Goal: Task Accomplishment & Management: Manage account settings

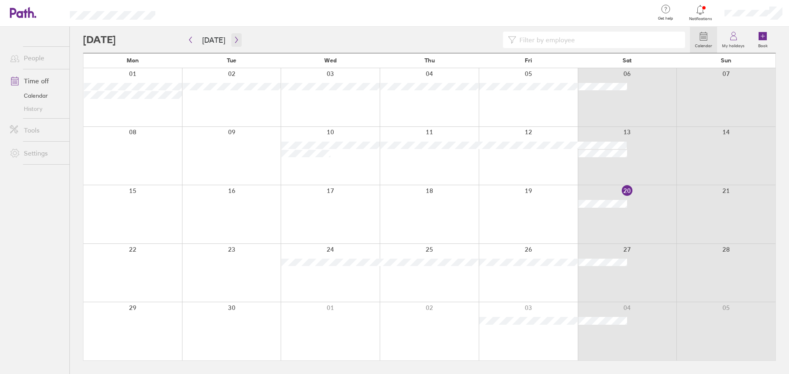
click at [237, 42] on button "button" at bounding box center [236, 40] width 10 height 14
click at [237, 43] on button "button" at bounding box center [236, 40] width 10 height 14
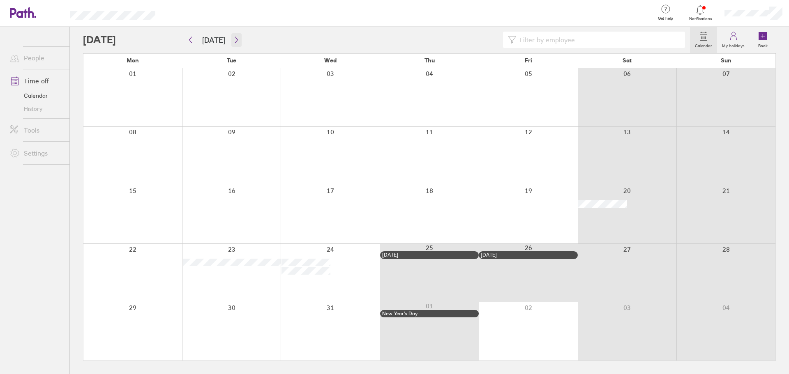
click at [237, 42] on icon "button" at bounding box center [236, 40] width 6 height 7
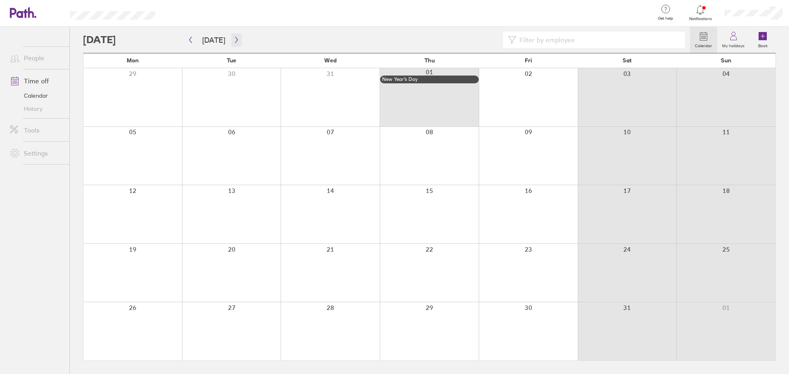
click at [234, 40] on icon "button" at bounding box center [236, 40] width 6 height 7
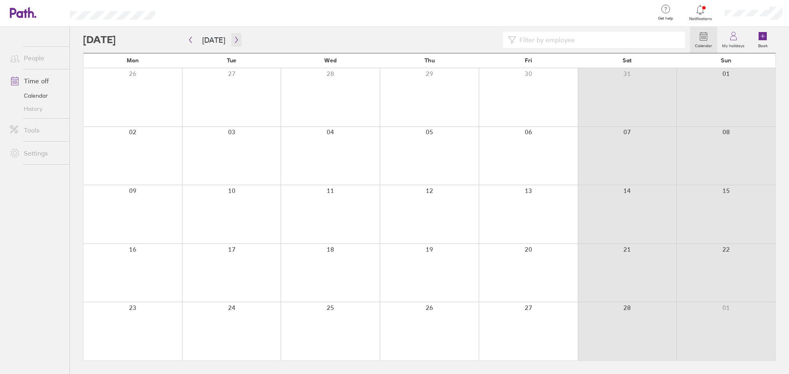
click at [234, 40] on icon "button" at bounding box center [236, 40] width 6 height 7
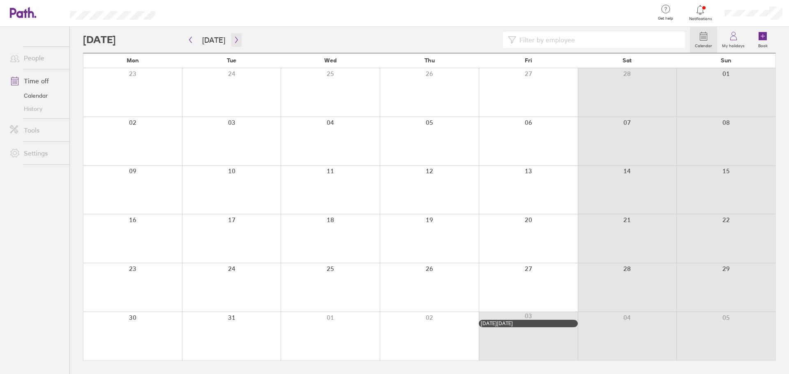
click at [234, 40] on icon "button" at bounding box center [236, 40] width 6 height 7
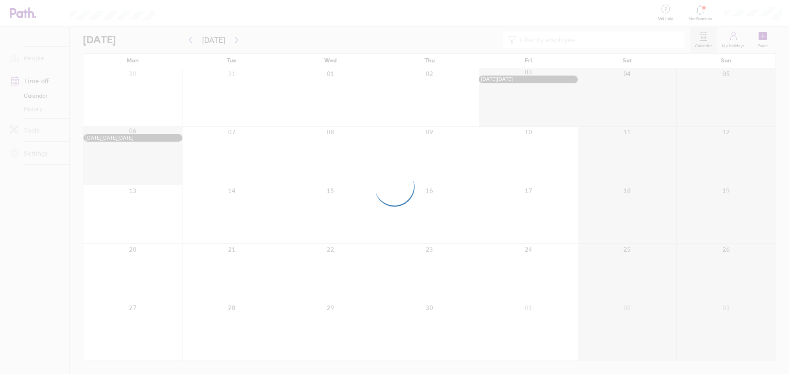
click at [234, 40] on div at bounding box center [394, 187] width 789 height 374
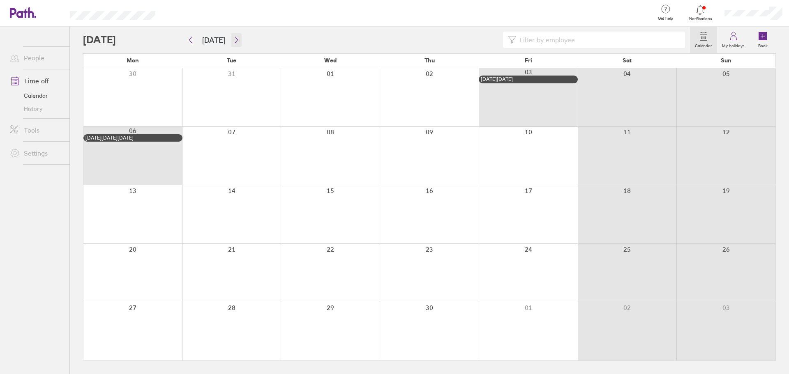
click at [234, 40] on icon "button" at bounding box center [236, 40] width 6 height 7
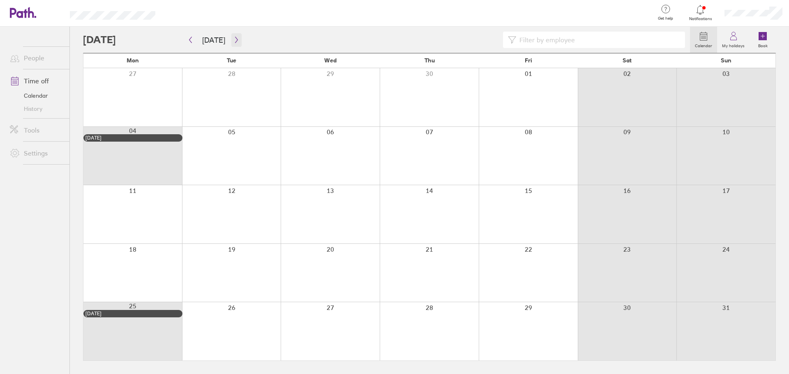
click at [235, 41] on icon "button" at bounding box center [236, 40] width 2 height 6
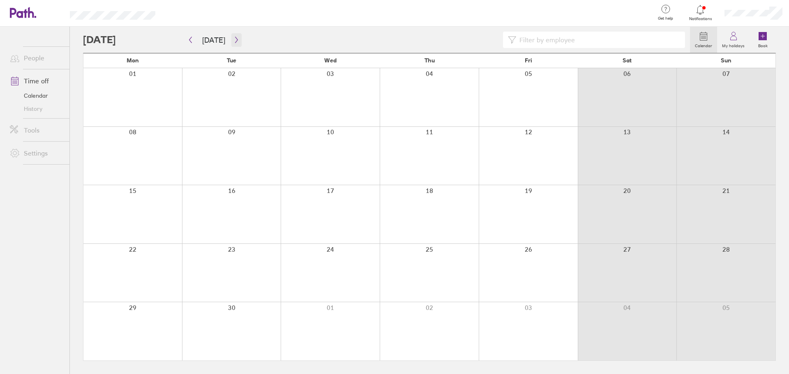
click at [235, 41] on icon "button" at bounding box center [236, 40] width 2 height 6
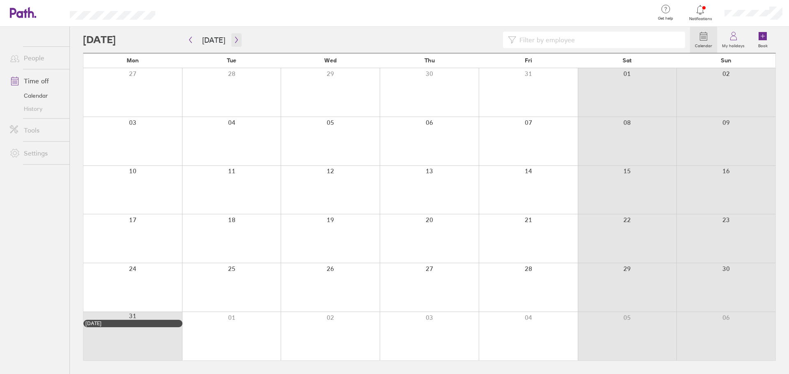
click at [235, 41] on icon "button" at bounding box center [236, 40] width 2 height 6
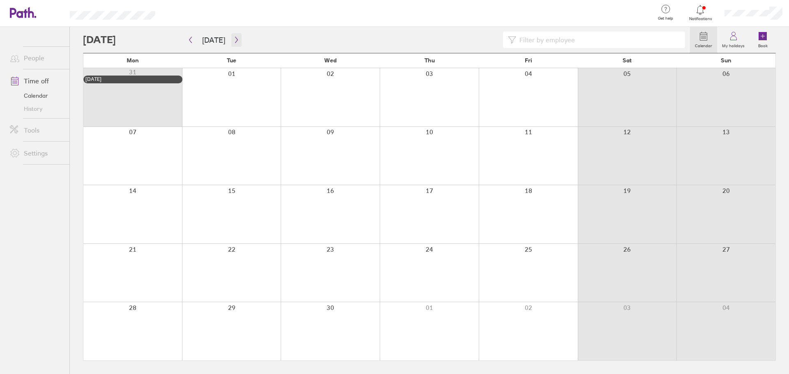
click at [235, 41] on icon "button" at bounding box center [236, 40] width 2 height 6
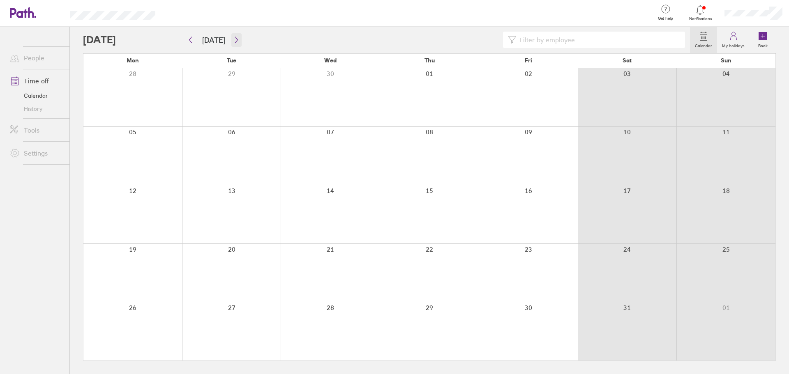
click at [235, 41] on icon "button" at bounding box center [236, 40] width 2 height 6
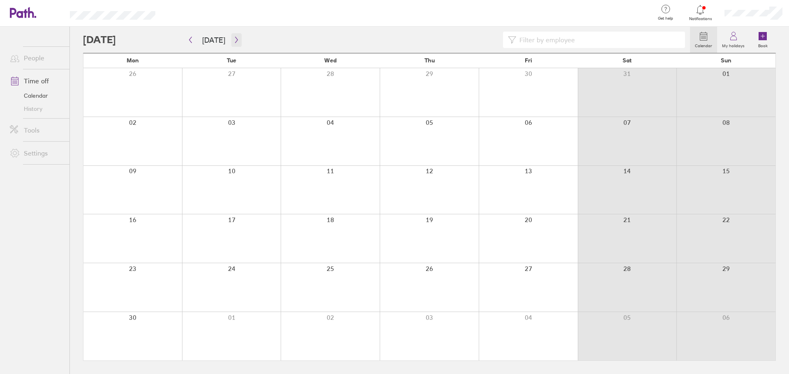
click at [234, 42] on icon "button" at bounding box center [236, 40] width 6 height 7
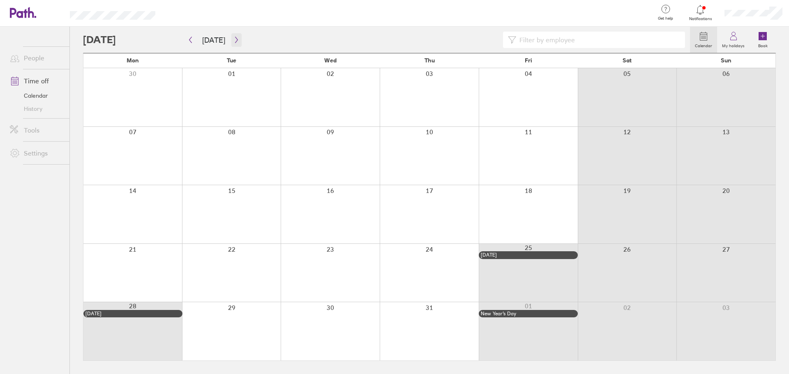
click at [233, 40] on icon "button" at bounding box center [236, 40] width 6 height 7
